Goal: Task Accomplishment & Management: Use online tool/utility

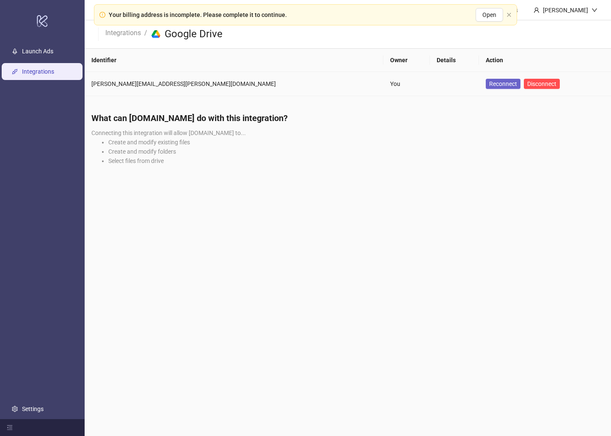
click at [486, 80] on button "Reconnect" at bounding box center [503, 84] width 35 height 10
click at [489, 83] on span "Reconnect" at bounding box center [503, 83] width 28 height 7
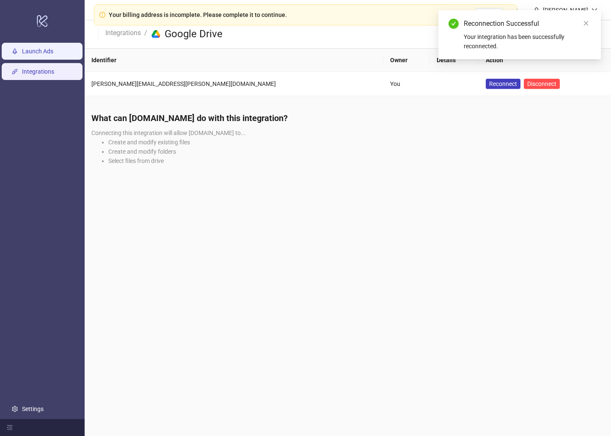
click at [51, 50] on link "Launch Ads" at bounding box center [37, 51] width 31 height 7
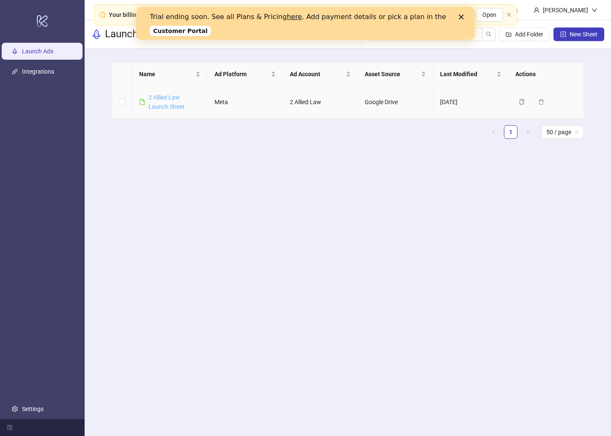
click at [167, 103] on link "2 Allied Law Launch Sheet" at bounding box center [167, 102] width 36 height 16
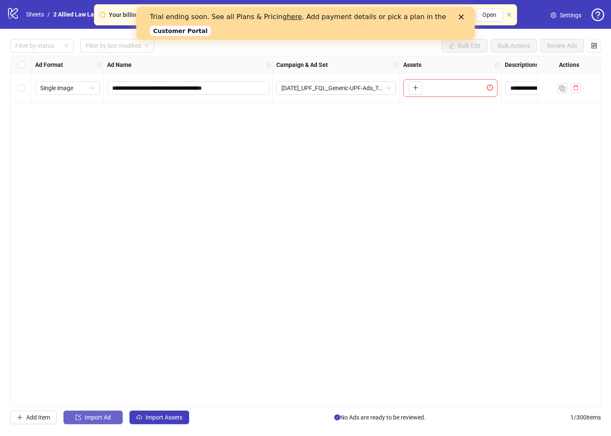
click at [94, 413] on button "Import Ad" at bounding box center [93, 418] width 59 height 14
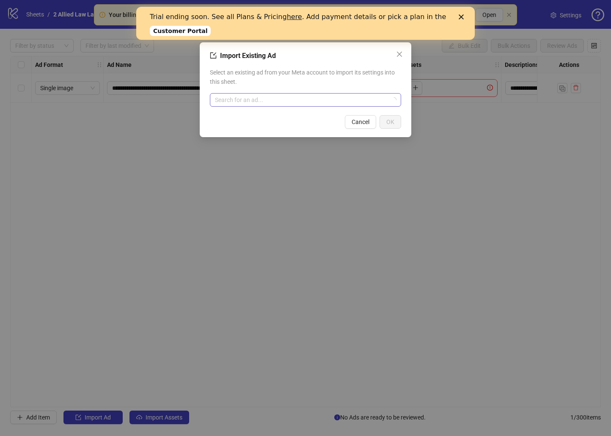
click at [299, 100] on input "search" at bounding box center [302, 100] width 174 height 13
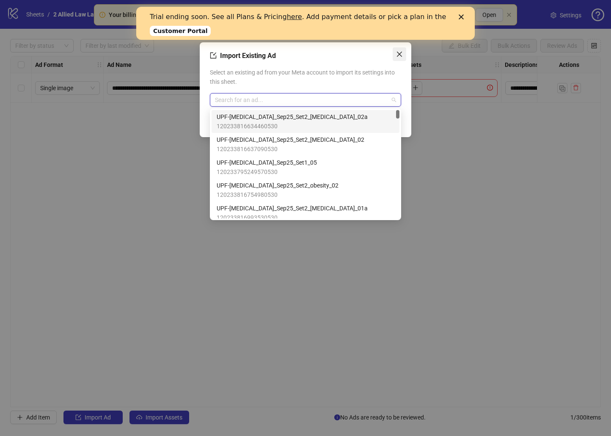
click at [403, 55] on span "Close" at bounding box center [400, 54] width 14 height 7
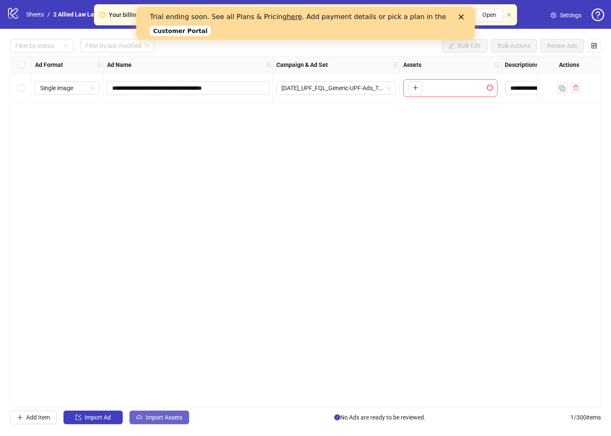
click at [163, 425] on div "**********" at bounding box center [305, 232] width 611 height 406
click at [167, 419] on span "Import Assets" at bounding box center [164, 417] width 37 height 7
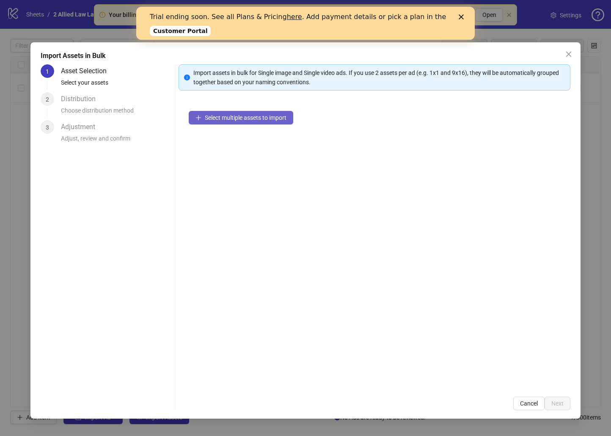
click at [264, 118] on span "Select multiple assets to import" at bounding box center [246, 117] width 82 height 7
